Goal: Check status

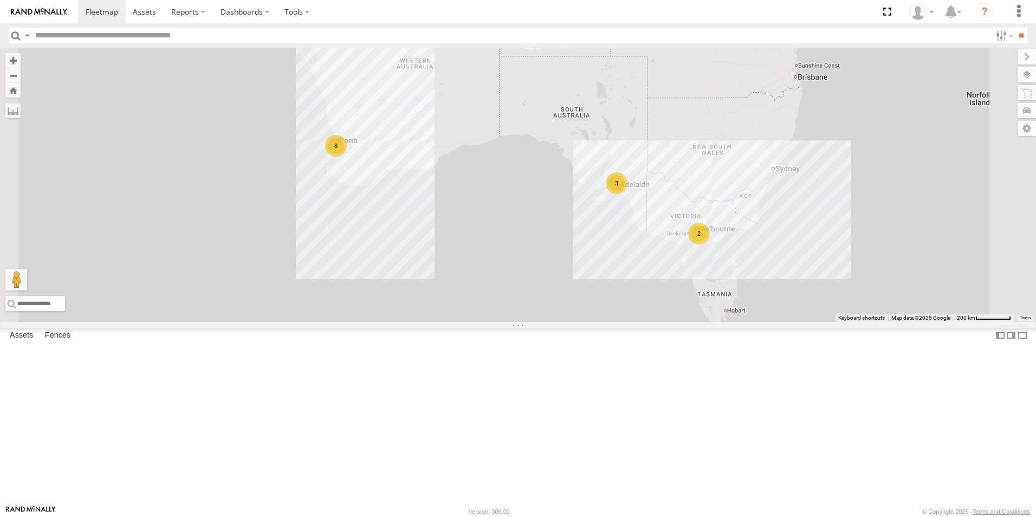
click at [0, 0] on link at bounding box center [0, 0] width 0 height 0
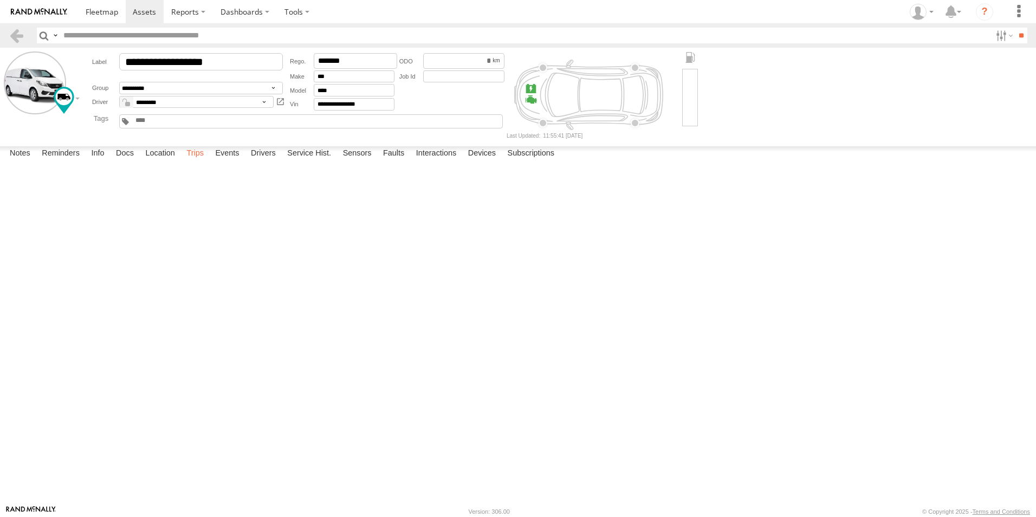
click at [191, 161] on label "Trips" at bounding box center [195, 153] width 28 height 15
click at [15, 42] on link at bounding box center [17, 36] width 16 height 16
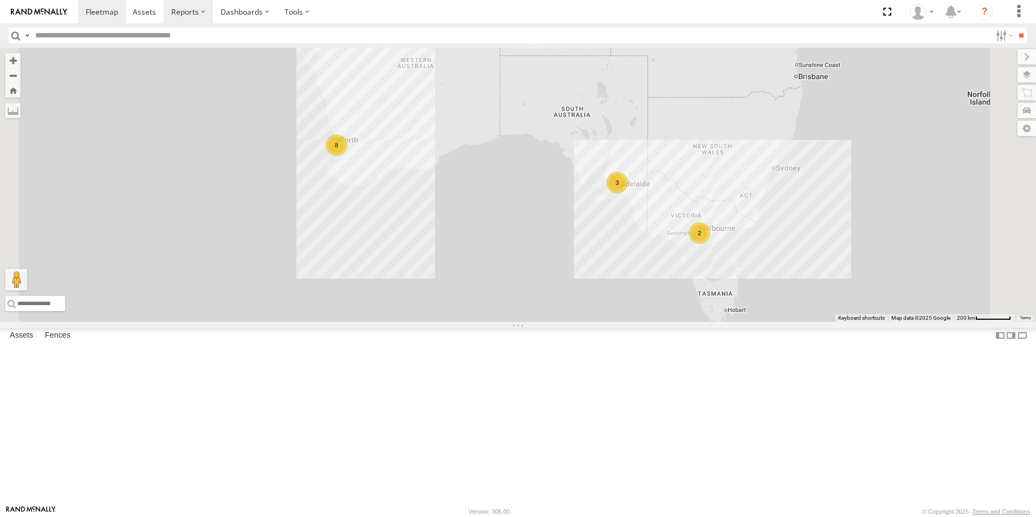
drag, startPoint x: 159, startPoint y: 329, endPoint x: 194, endPoint y: 18, distance: 313.0
click at [0, 0] on link at bounding box center [0, 0] width 0 height 0
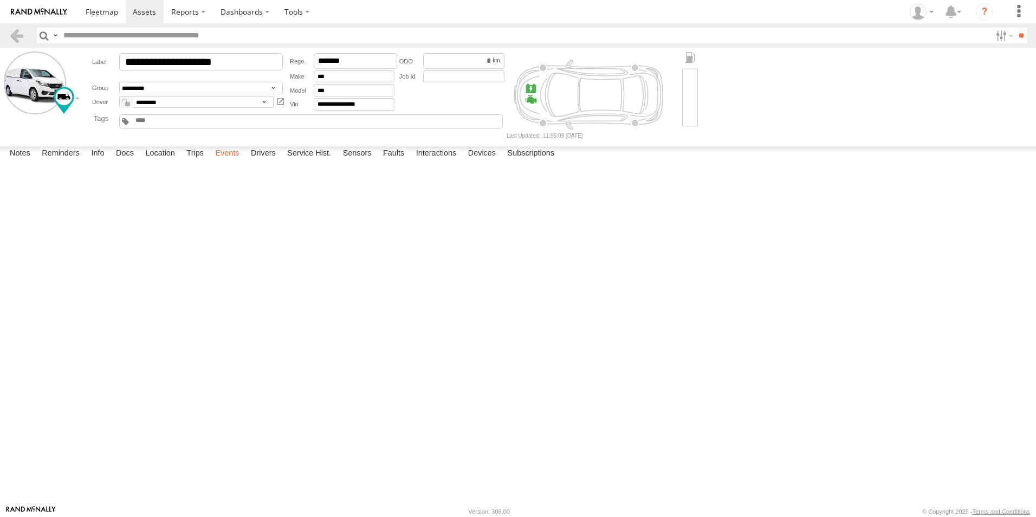
drag, startPoint x: 191, startPoint y: 495, endPoint x: 213, endPoint y: 490, distance: 22.2
click at [191, 161] on label "Trips" at bounding box center [195, 153] width 28 height 15
click at [14, 33] on link at bounding box center [17, 36] width 16 height 16
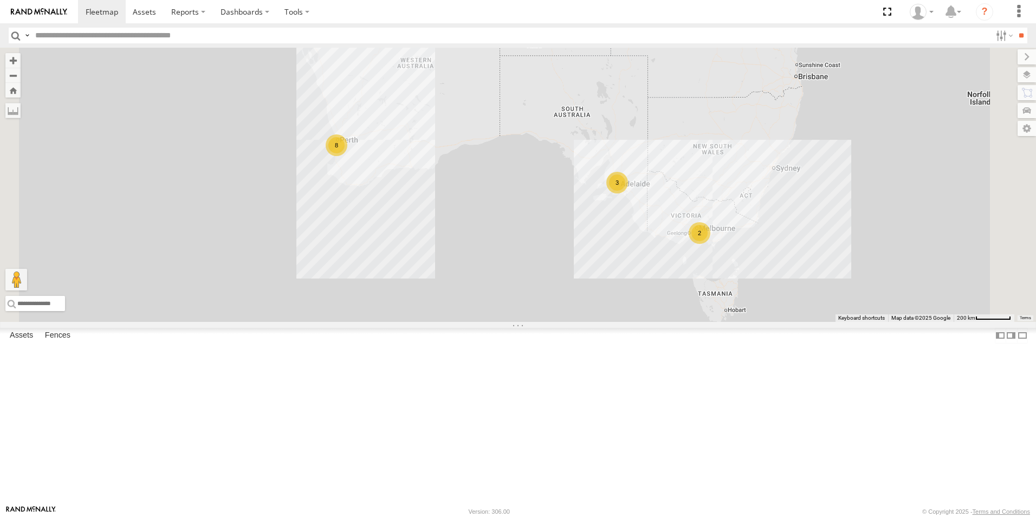
drag, startPoint x: 157, startPoint y: 247, endPoint x: 161, endPoint y: 219, distance: 28.6
click at [0, 0] on link at bounding box center [0, 0] width 0 height 0
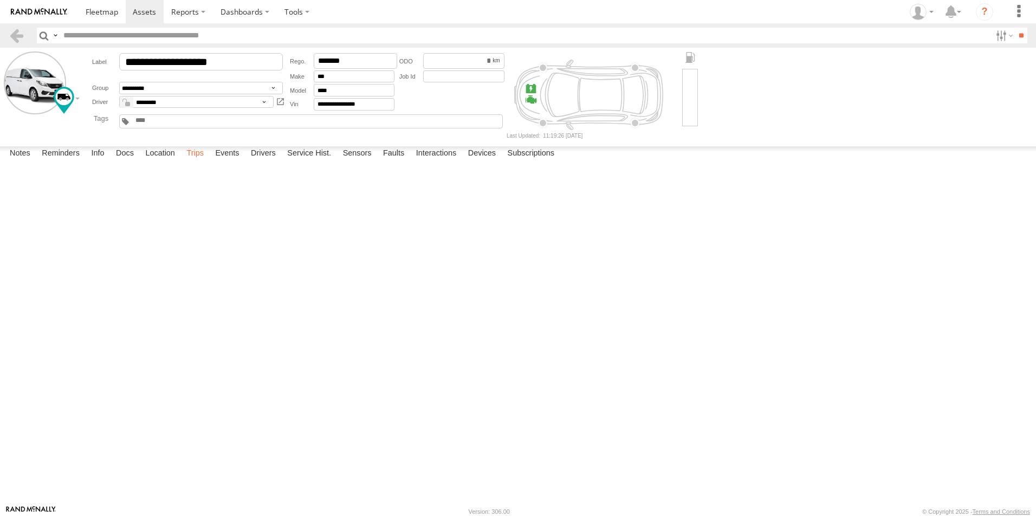
click at [202, 161] on label "Trips" at bounding box center [195, 153] width 28 height 15
drag, startPoint x: 9, startPoint y: 33, endPoint x: 8, endPoint y: 38, distance: 5.7
click at [9, 33] on link at bounding box center [17, 36] width 16 height 16
